Goal: Transaction & Acquisition: Purchase product/service

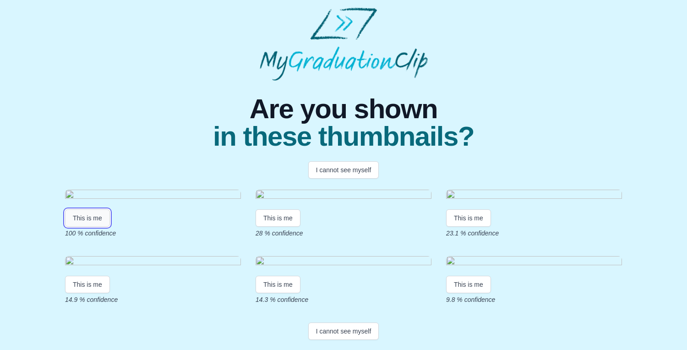
click at [90, 227] on button "This is me" at bounding box center [87, 217] width 45 height 17
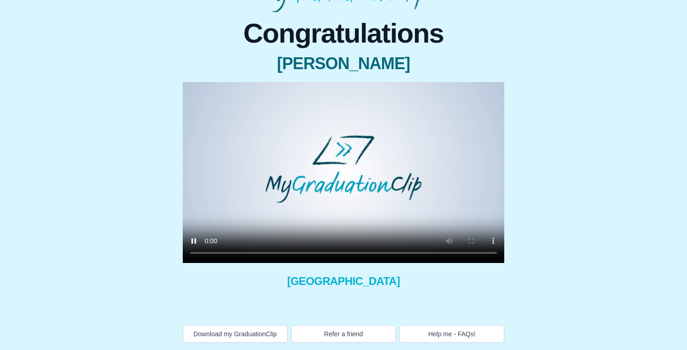
scroll to position [74, 0]
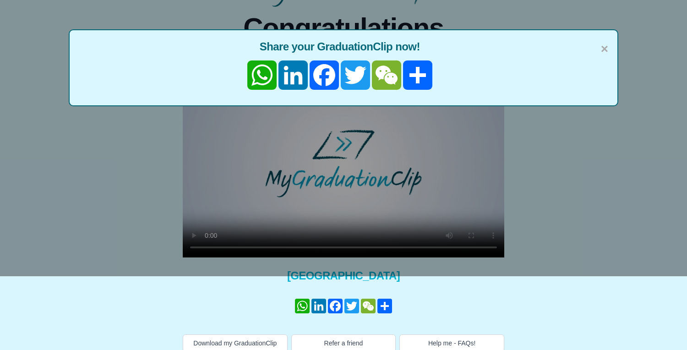
click at [475, 248] on div "× Share your GraduationClip now! WhatsApp LinkedIn Facebook Twitter WeChat Share" at bounding box center [343, 101] width 687 height 350
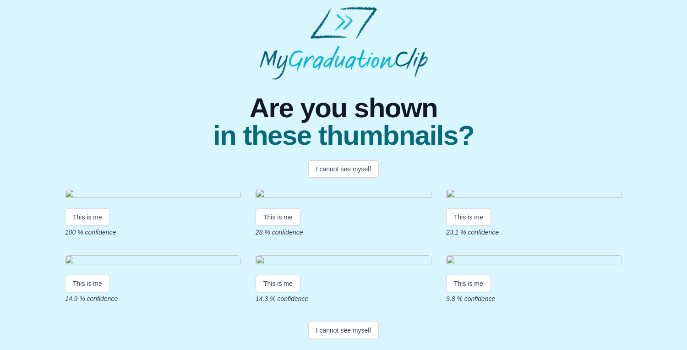
scroll to position [98, 0]
click at [93, 209] on button "This is me" at bounding box center [87, 216] width 45 height 17
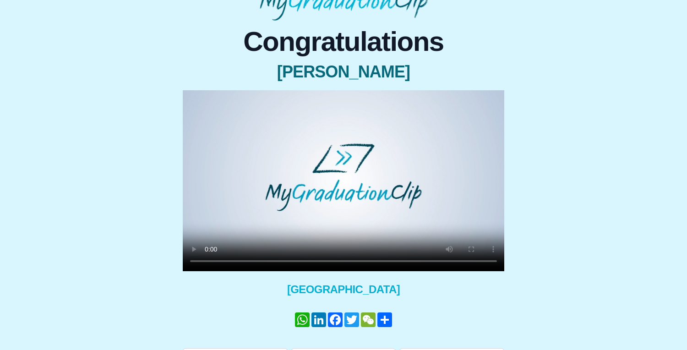
scroll to position [82, 0]
